Goal: Information Seeking & Learning: Learn about a topic

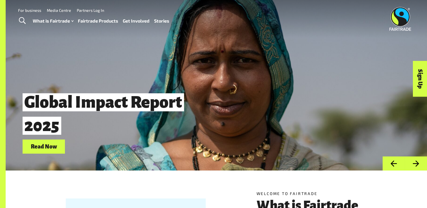
click at [32, 12] on link "For business" at bounding box center [29, 10] width 23 height 5
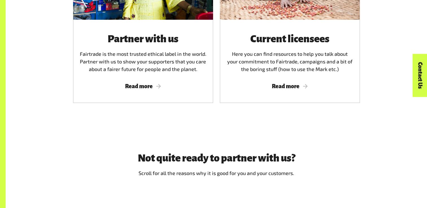
scroll to position [381, 0]
click at [290, 89] on span "Read more" at bounding box center [290, 86] width 127 height 6
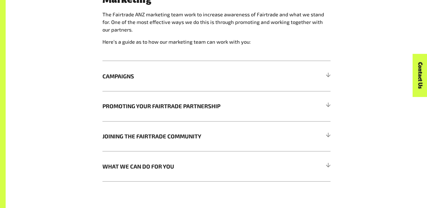
scroll to position [493, 0]
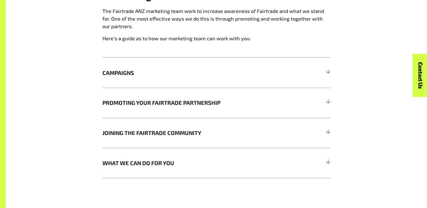
click at [206, 111] on h5 "PROMOTING YOUR FAIRTRADE PARTNERSHIP" at bounding box center [217, 103] width 228 height 30
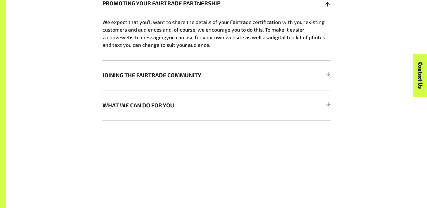
scroll to position [594, 0]
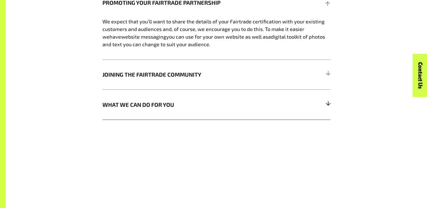
click at [175, 106] on span "WHAT WE CAN DO FOR YOU" at bounding box center [188, 105] width 171 height 8
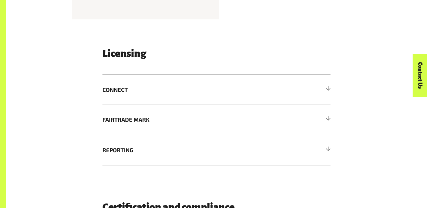
scroll to position [928, 0]
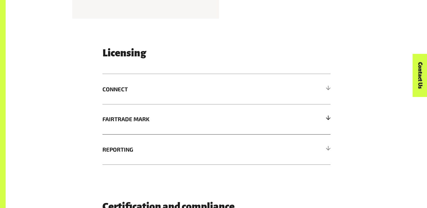
click at [159, 120] on span "FAIRTRADE MARK" at bounding box center [188, 119] width 171 height 8
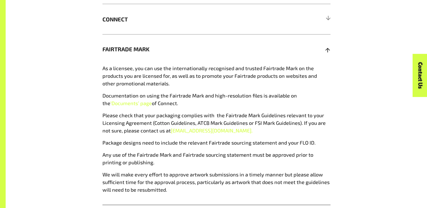
scroll to position [1002, 0]
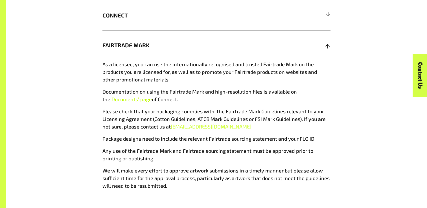
click at [133, 101] on span "‘Documents’ page" at bounding box center [131, 99] width 42 height 6
